Goal: Information Seeking & Learning: Learn about a topic

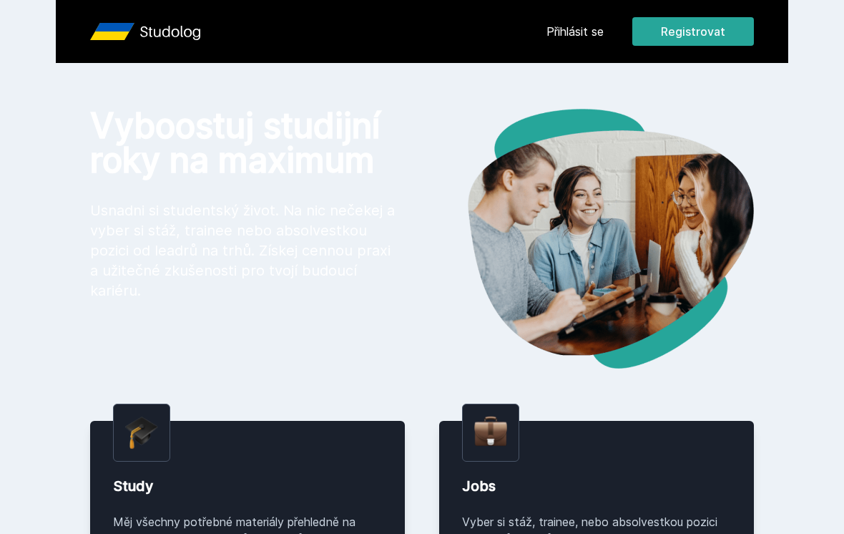
click at [710, 25] on button "Registrovat" at bounding box center [694, 31] width 122 height 29
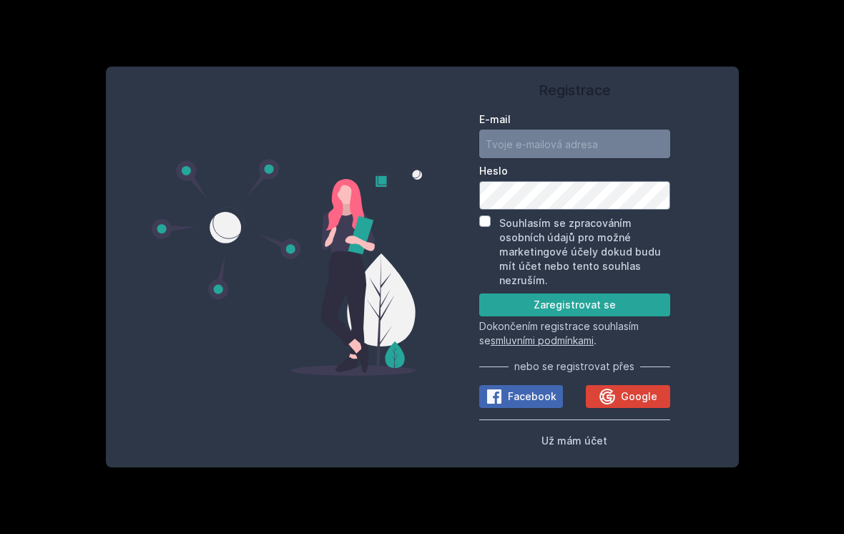
click at [537, 143] on input "E-mail" at bounding box center [574, 144] width 191 height 29
type input "[EMAIL_ADDRESS][DOMAIN_NAME]"
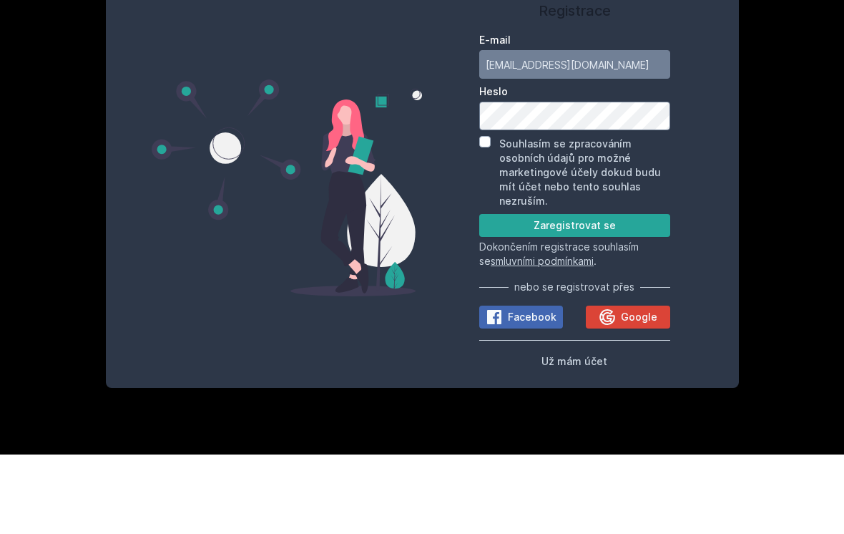
click at [621, 293] on button "Zaregistrovat se" at bounding box center [574, 304] width 191 height 23
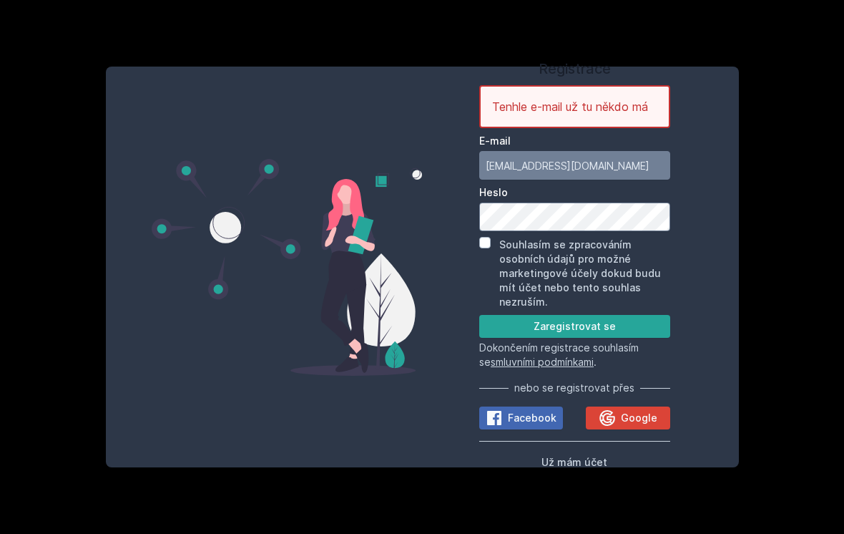
click at [599, 461] on span "Už mám účet" at bounding box center [575, 462] width 66 height 12
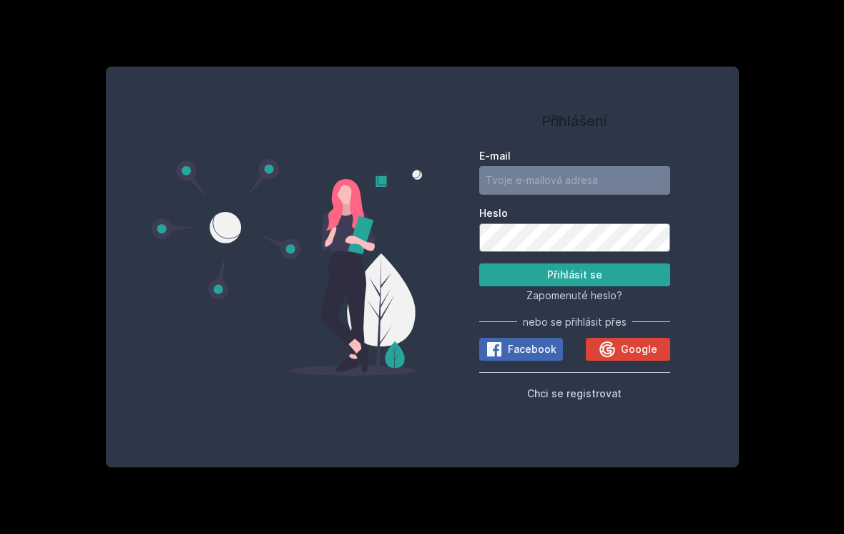
click at [614, 185] on input "E-mail" at bounding box center [574, 180] width 191 height 29
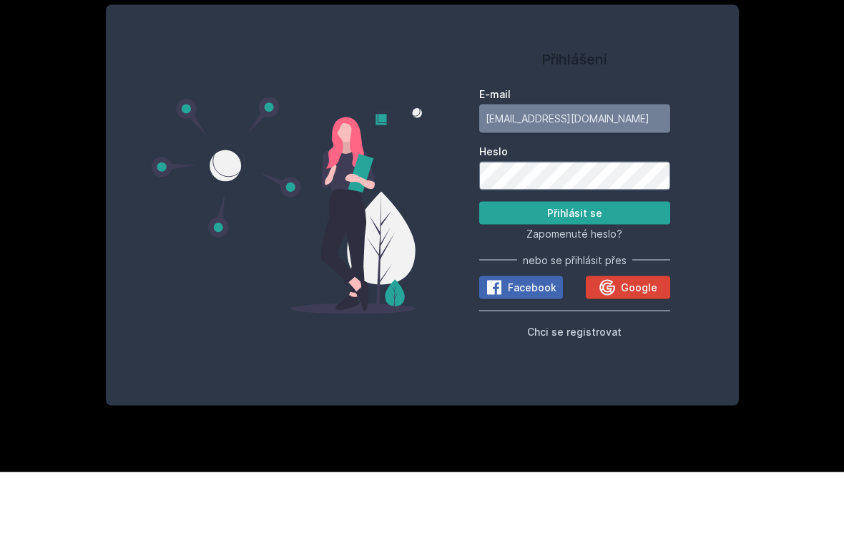
type input "[EMAIL_ADDRESS][DOMAIN_NAME]"
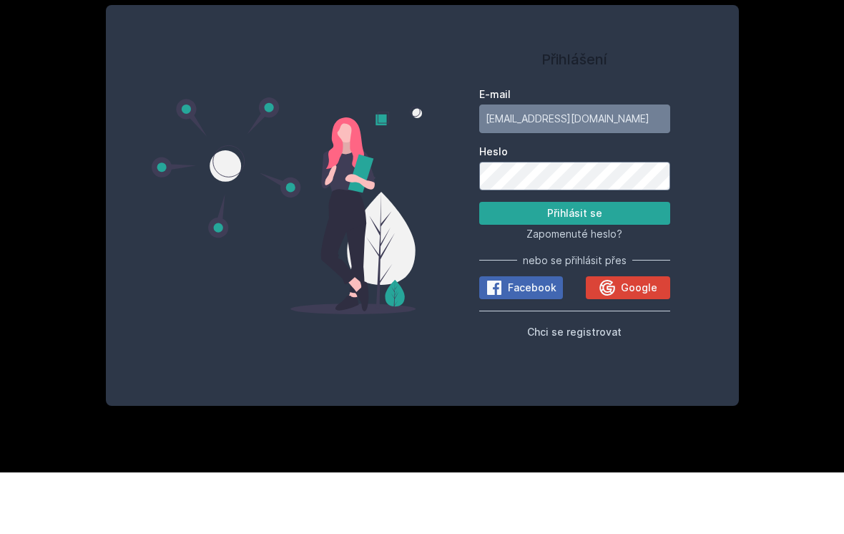
click at [630, 263] on button "Přihlásit se" at bounding box center [574, 274] width 191 height 23
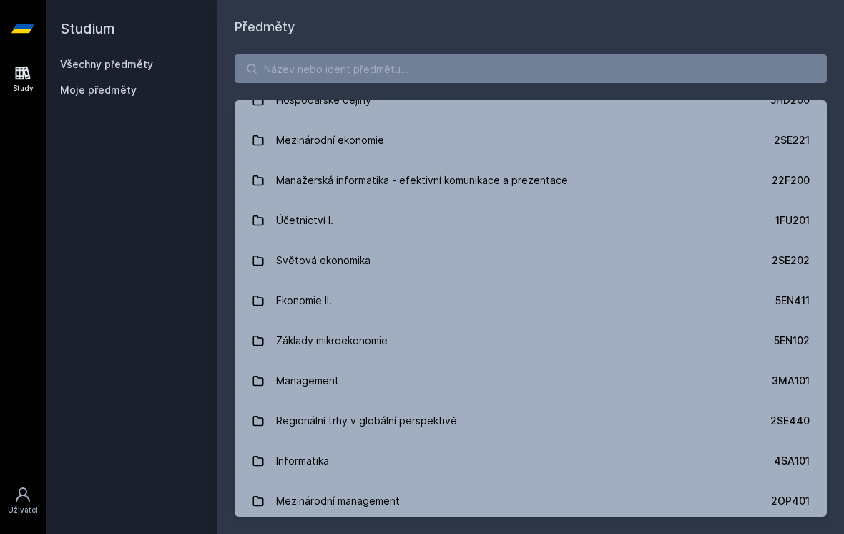
scroll to position [436, 0]
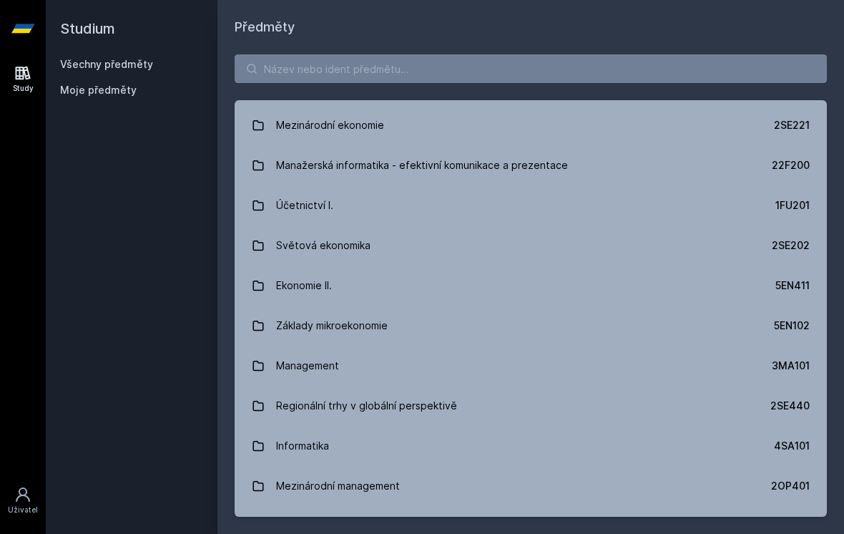
click at [383, 368] on link "Management 3MA101" at bounding box center [531, 366] width 592 height 40
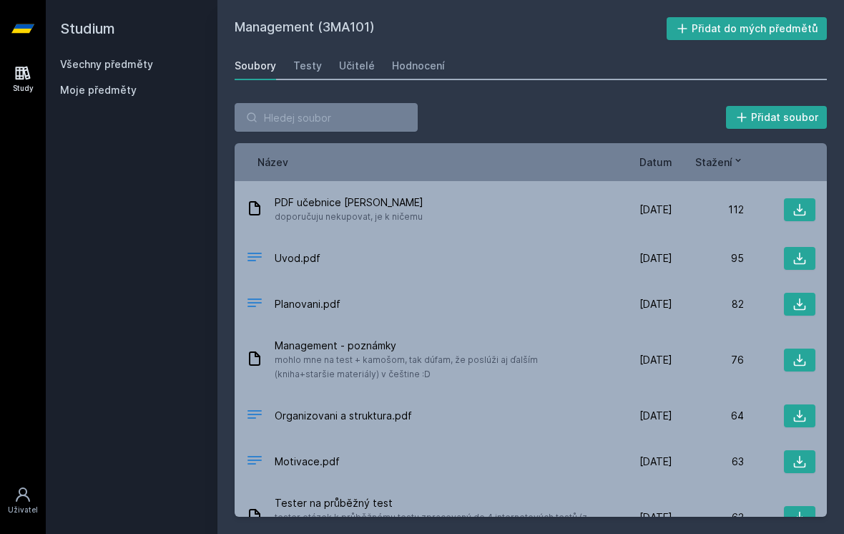
scroll to position [283, 0]
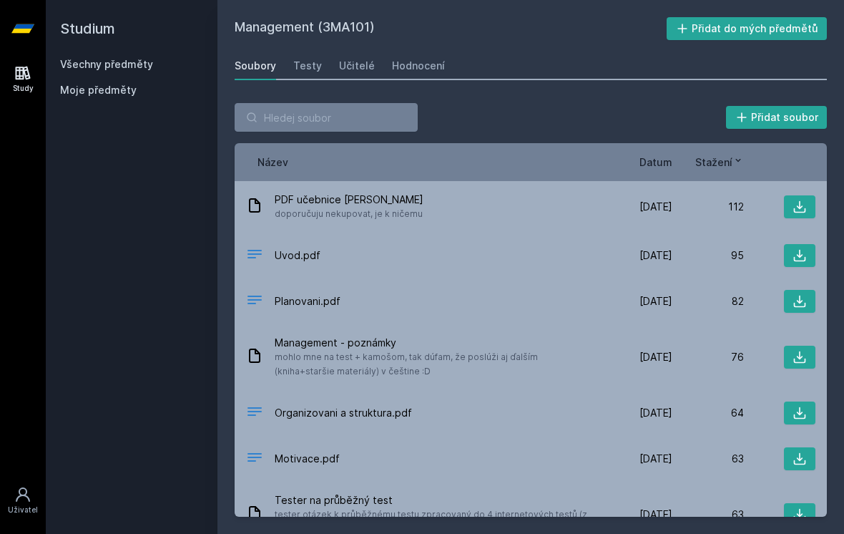
click at [424, 350] on span "mohlo mne na test + kamošom, tak dúfam, že poslúži aj ďalším (kniha+staršie mat…" at bounding box center [435, 364] width 321 height 29
click at [796, 350] on icon at bounding box center [800, 357] width 14 height 14
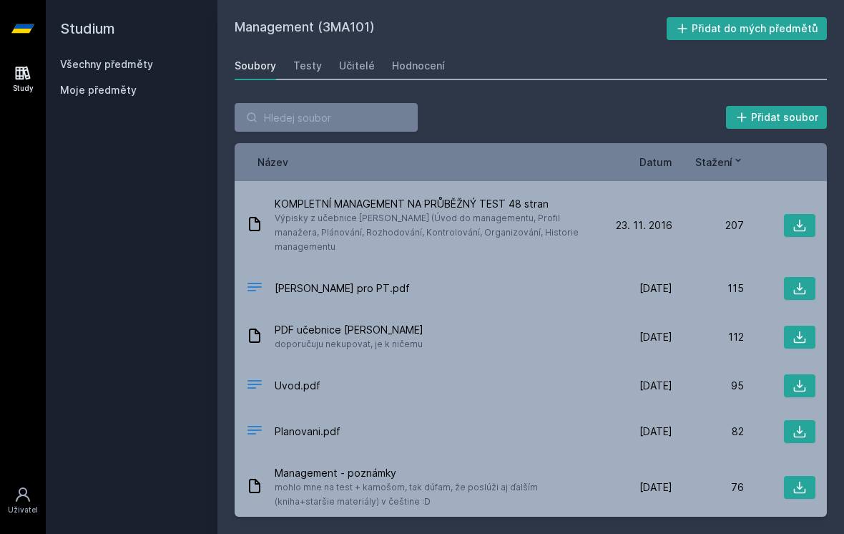
scroll to position [235, 0]
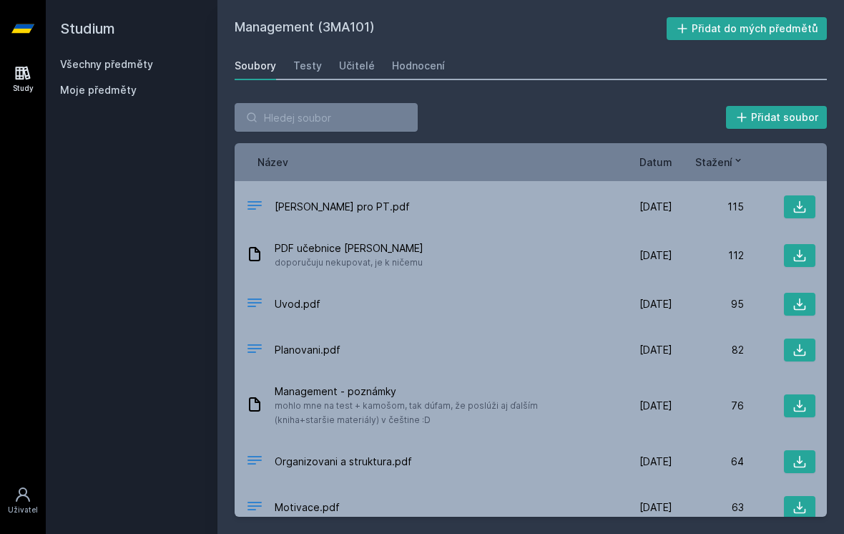
click at [801, 297] on icon at bounding box center [800, 304] width 14 height 14
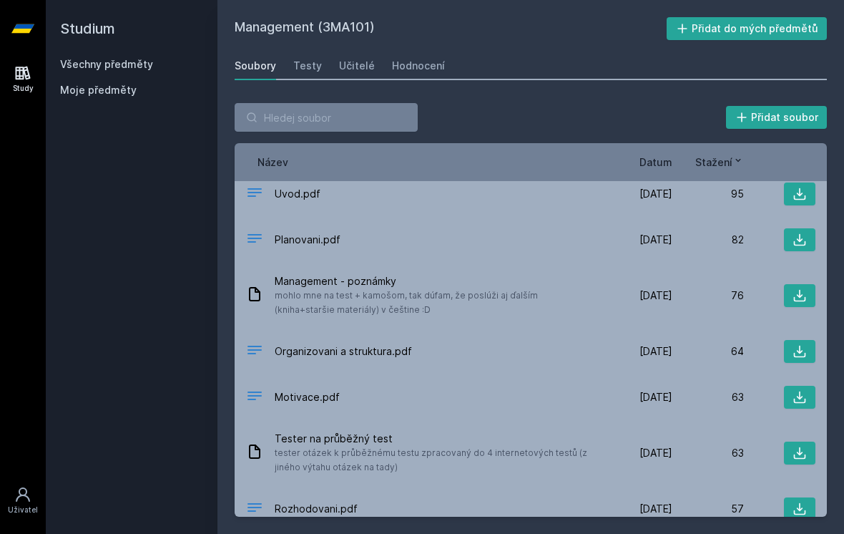
scroll to position [356, 0]
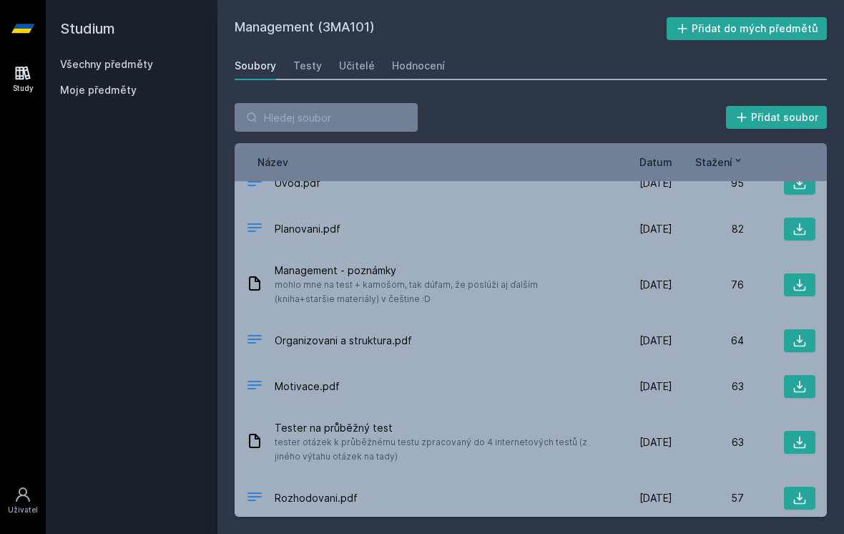
click at [800, 279] on icon at bounding box center [800, 285] width 12 height 12
click at [353, 117] on input "search" at bounding box center [326, 117] width 183 height 29
click at [356, 62] on div "Učitelé" at bounding box center [357, 66] width 36 height 14
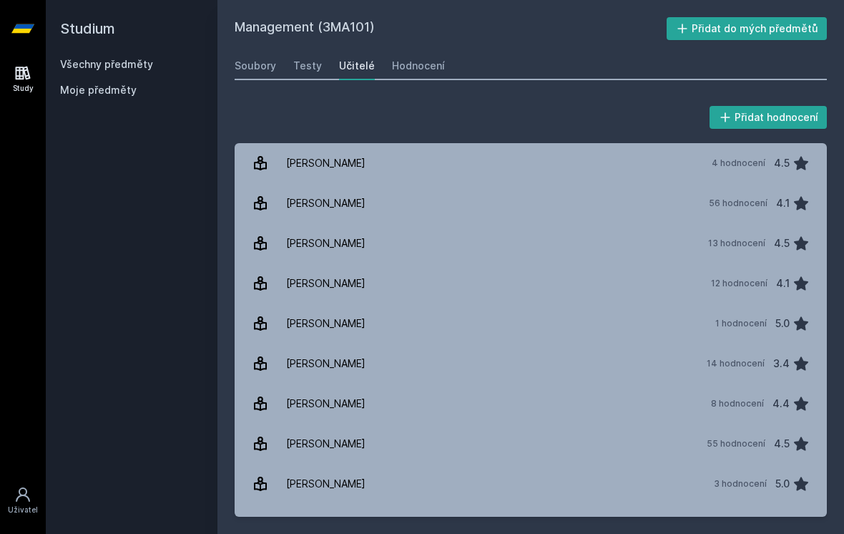
click at [313, 62] on div "Testy" at bounding box center [307, 66] width 29 height 14
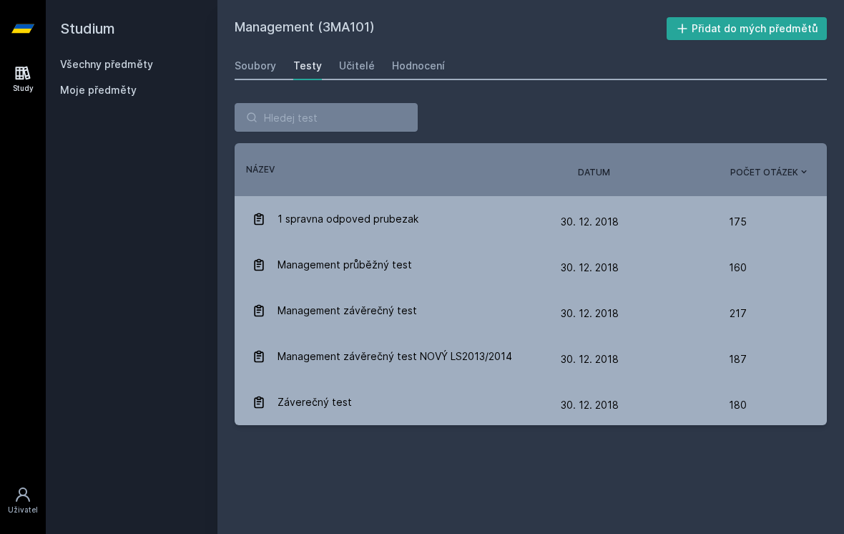
click at [128, 53] on h2 "Studium" at bounding box center [131, 28] width 143 height 57
click at [120, 67] on link "Všechny předměty" at bounding box center [106, 64] width 93 height 12
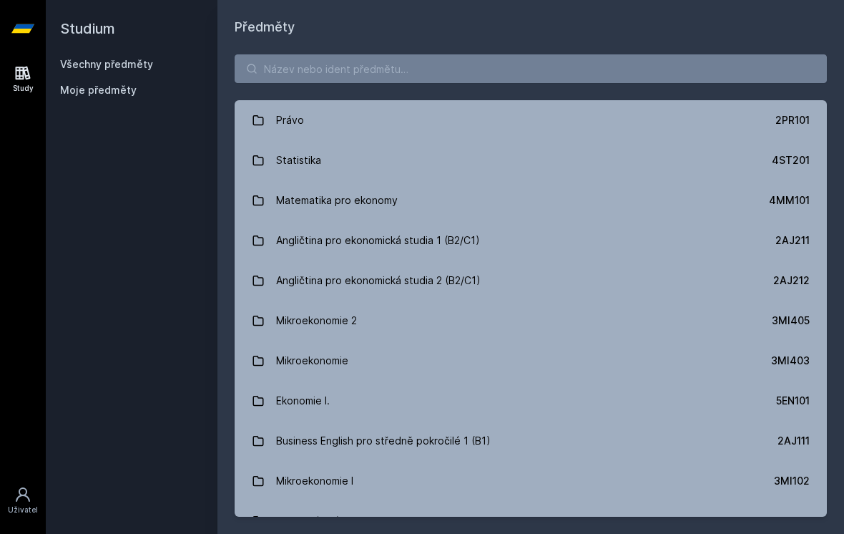
click at [286, 126] on div "Právo" at bounding box center [290, 120] width 28 height 29
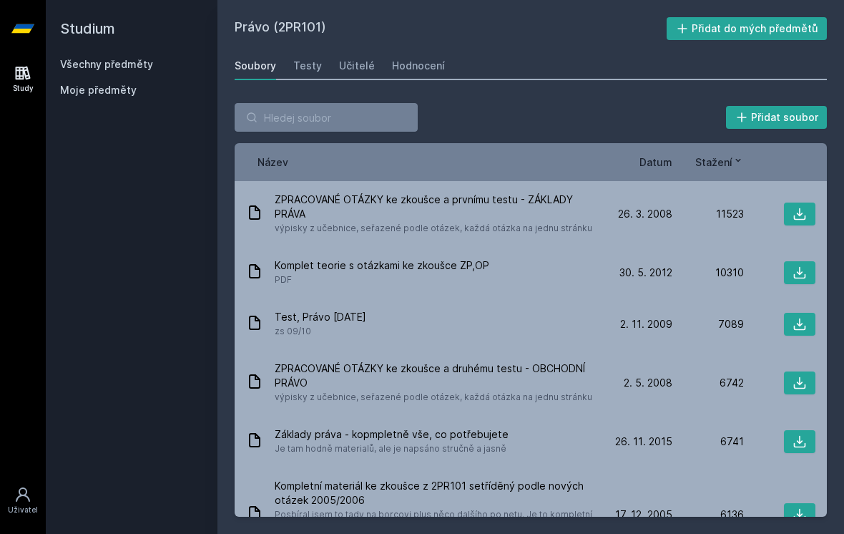
click at [796, 215] on icon at bounding box center [800, 214] width 14 height 14
click at [803, 209] on icon at bounding box center [800, 214] width 14 height 14
click at [805, 207] on icon at bounding box center [800, 214] width 14 height 14
click at [271, 223] on div "ZPRACOVANÉ OTÁZKY ke zkoušce a prvnímu testu - ZÁKLADY PRÁVA výpisky z učebnice…" at bounding box center [423, 213] width 355 height 43
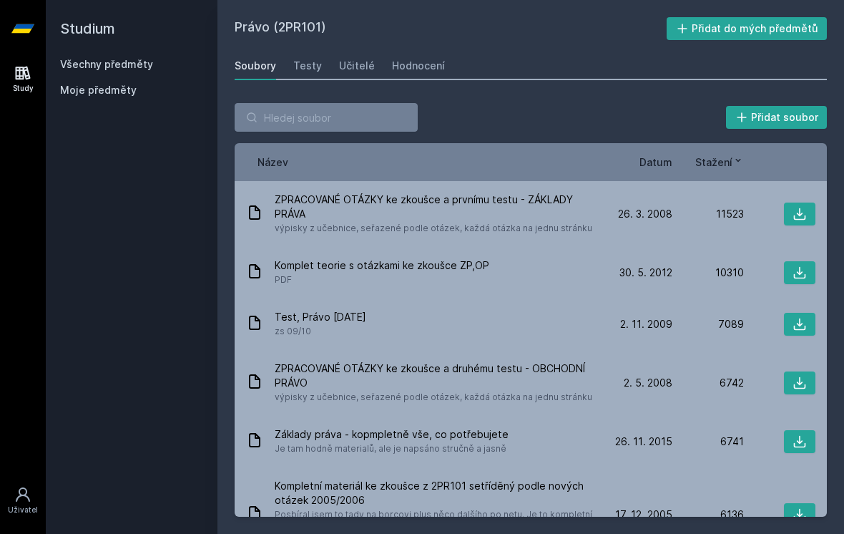
click at [288, 215] on span "ZPRACOVANÉ OTÁZKY ke zkoušce a prvnímu testu - ZÁKLADY PRÁVA" at bounding box center [435, 206] width 321 height 29
click at [316, 208] on span "ZPRACOVANÉ OTÁZKY ke zkoušce a prvnímu testu - ZÁKLADY PRÁVA" at bounding box center [435, 206] width 321 height 29
click at [805, 212] on icon at bounding box center [800, 214] width 14 height 14
click at [439, 220] on span "ZPRACOVANÉ OTÁZKY ke zkoušce a prvnímu testu - ZÁKLADY PRÁVA" at bounding box center [435, 206] width 321 height 29
click at [677, 214] on div "11523" at bounding box center [709, 214] width 72 height 14
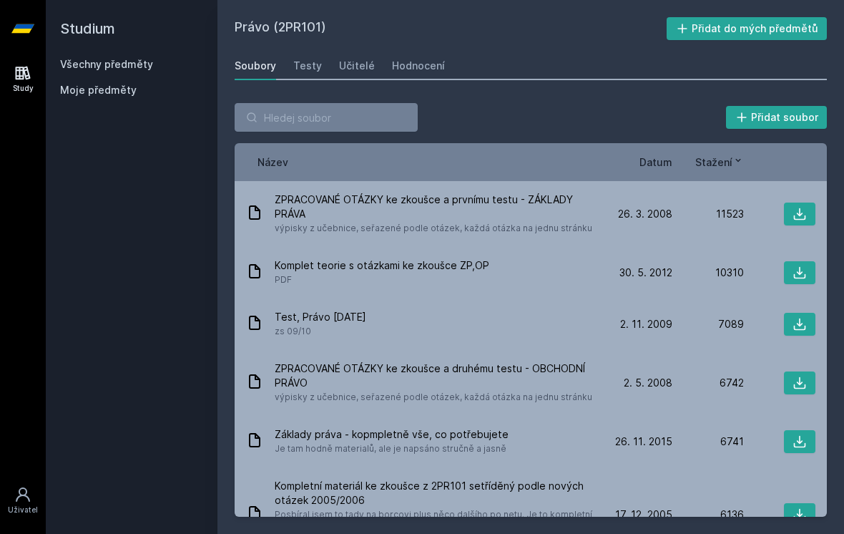
click at [739, 215] on div "11523" at bounding box center [709, 214] width 72 height 14
click at [806, 211] on icon at bounding box center [800, 214] width 14 height 14
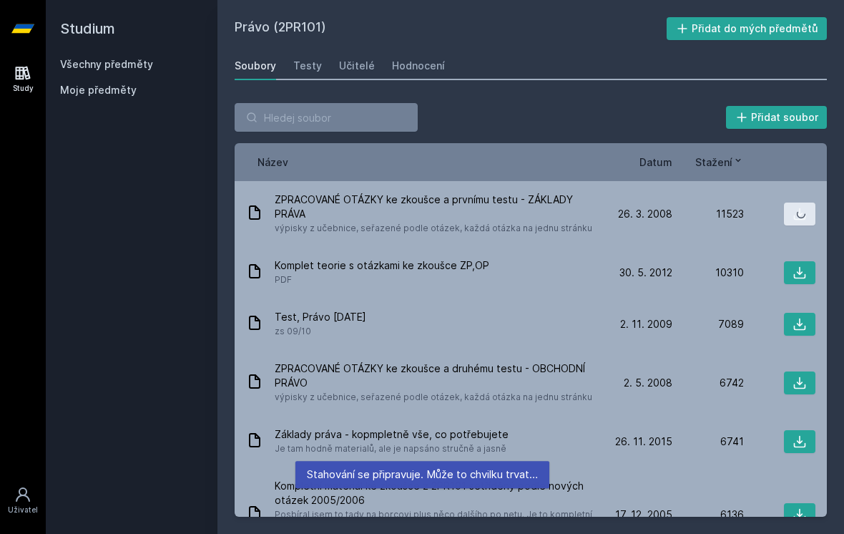
click at [801, 208] on icon at bounding box center [800, 214] width 14 height 14
